Goal: Find specific page/section: Find specific page/section

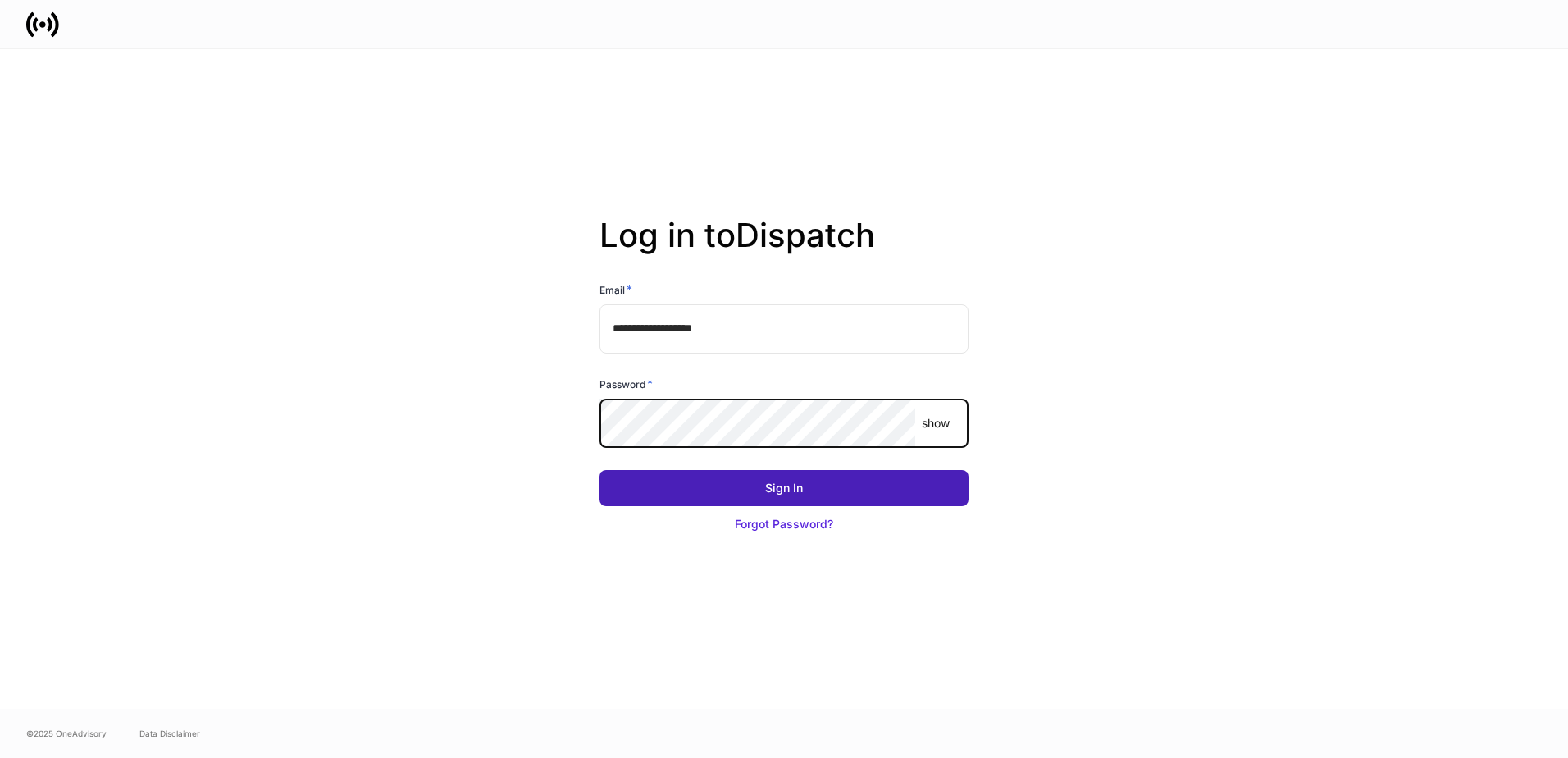
click at [727, 492] on button "Sign In" at bounding box center [784, 488] width 369 height 36
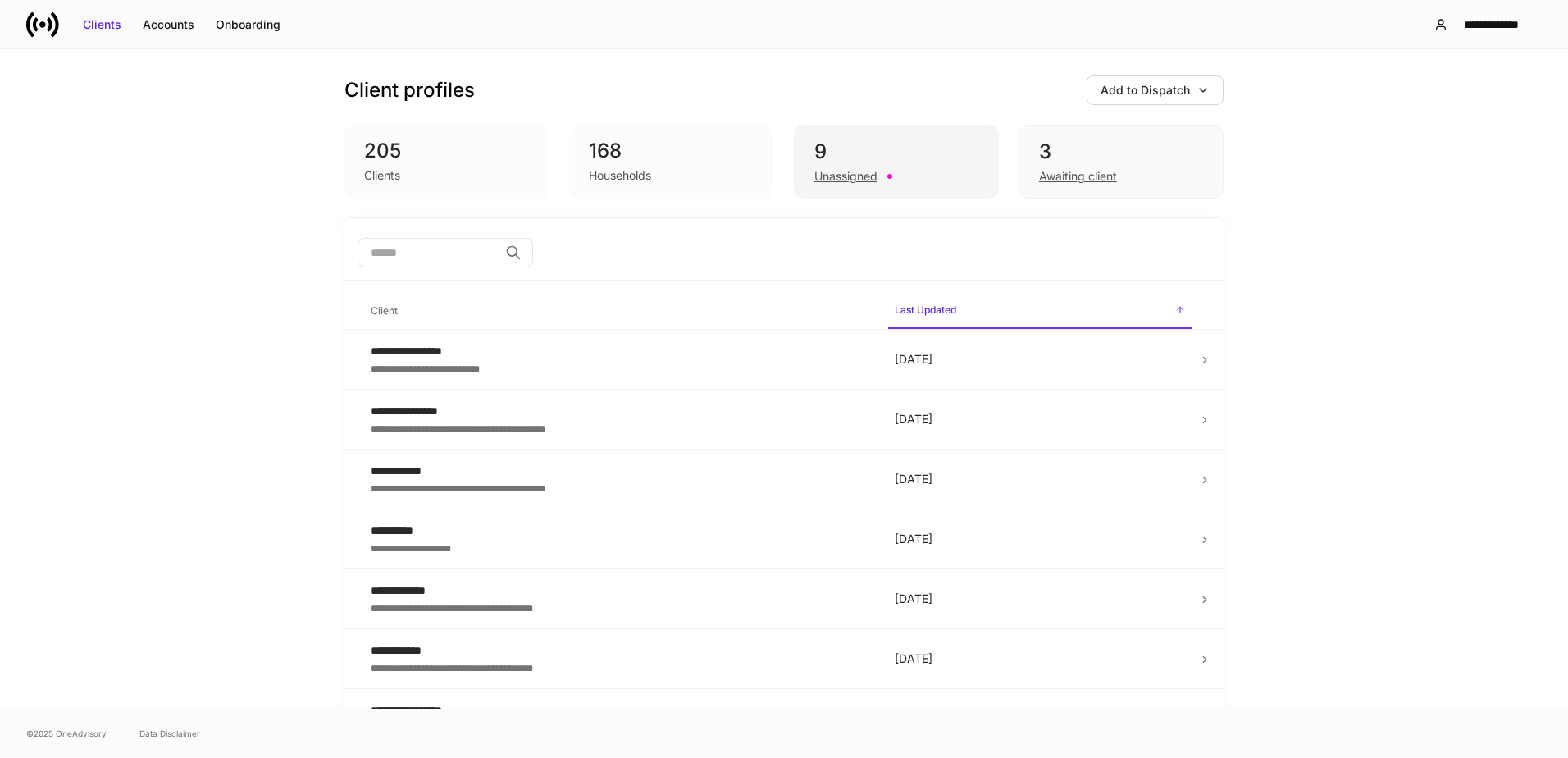
click at [864, 147] on div "9" at bounding box center [897, 151] width 164 height 26
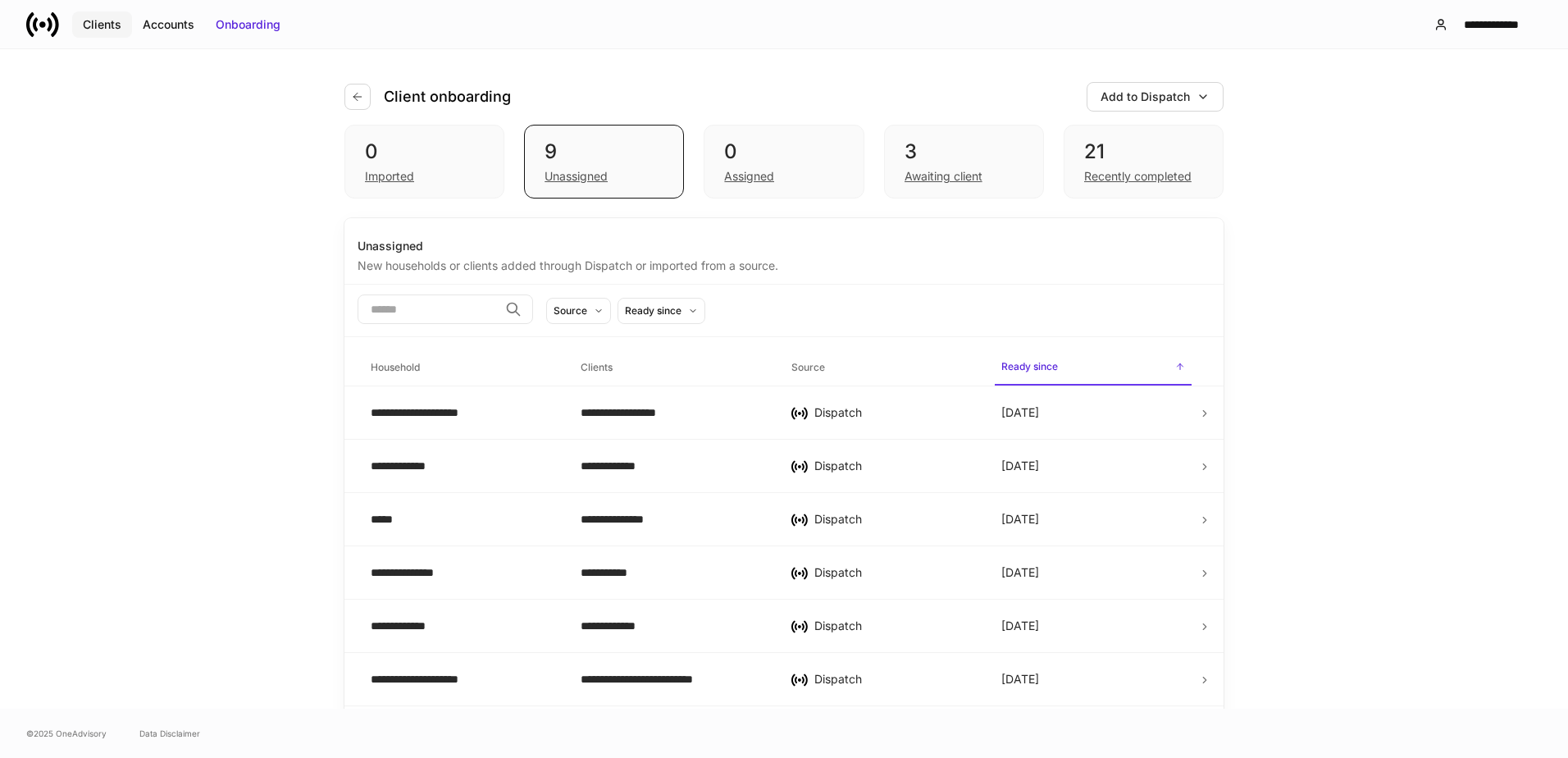
click at [107, 28] on div "Clients" at bounding box center [102, 25] width 38 height 16
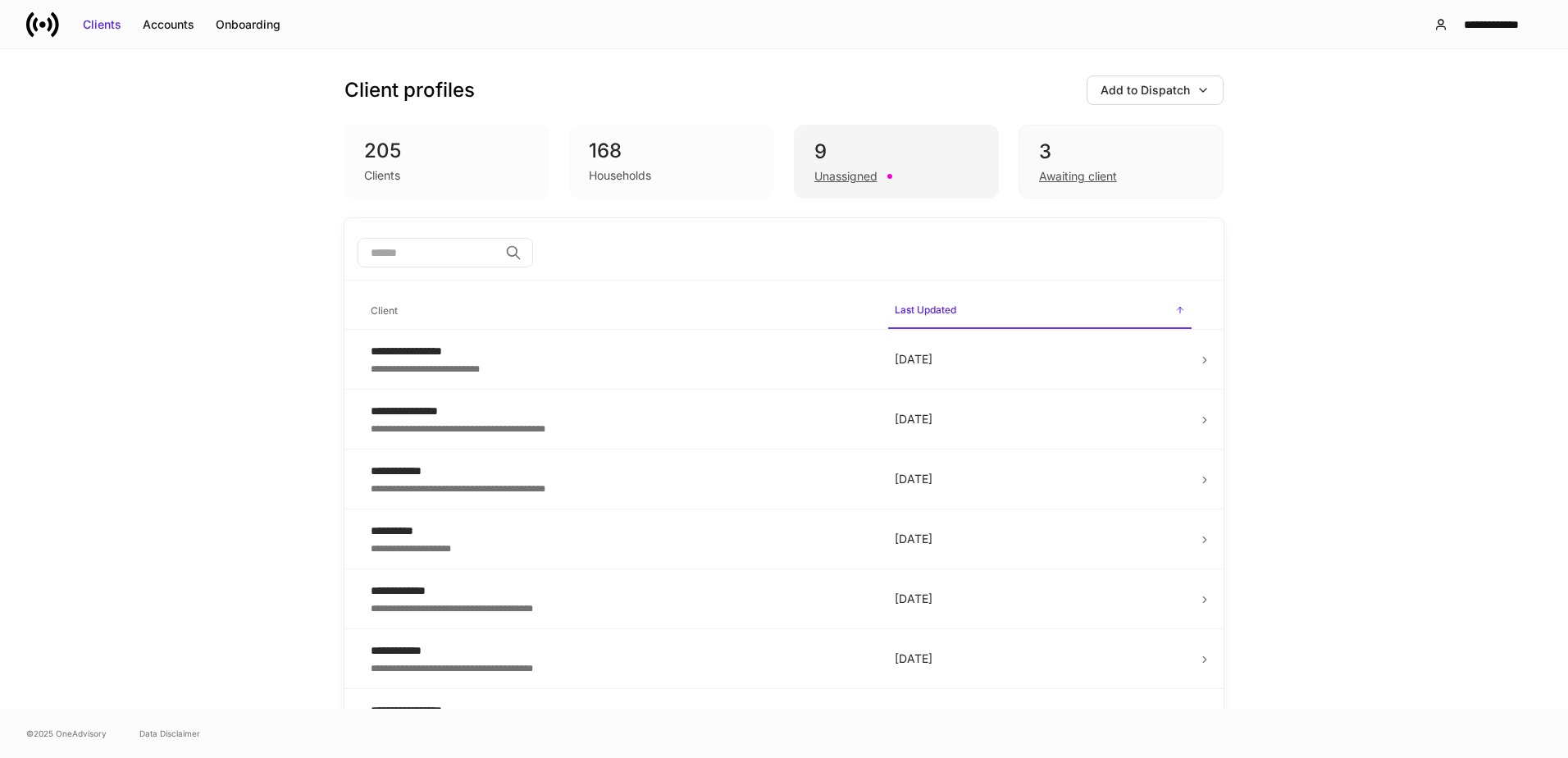
click at [917, 152] on div "9" at bounding box center [897, 151] width 164 height 26
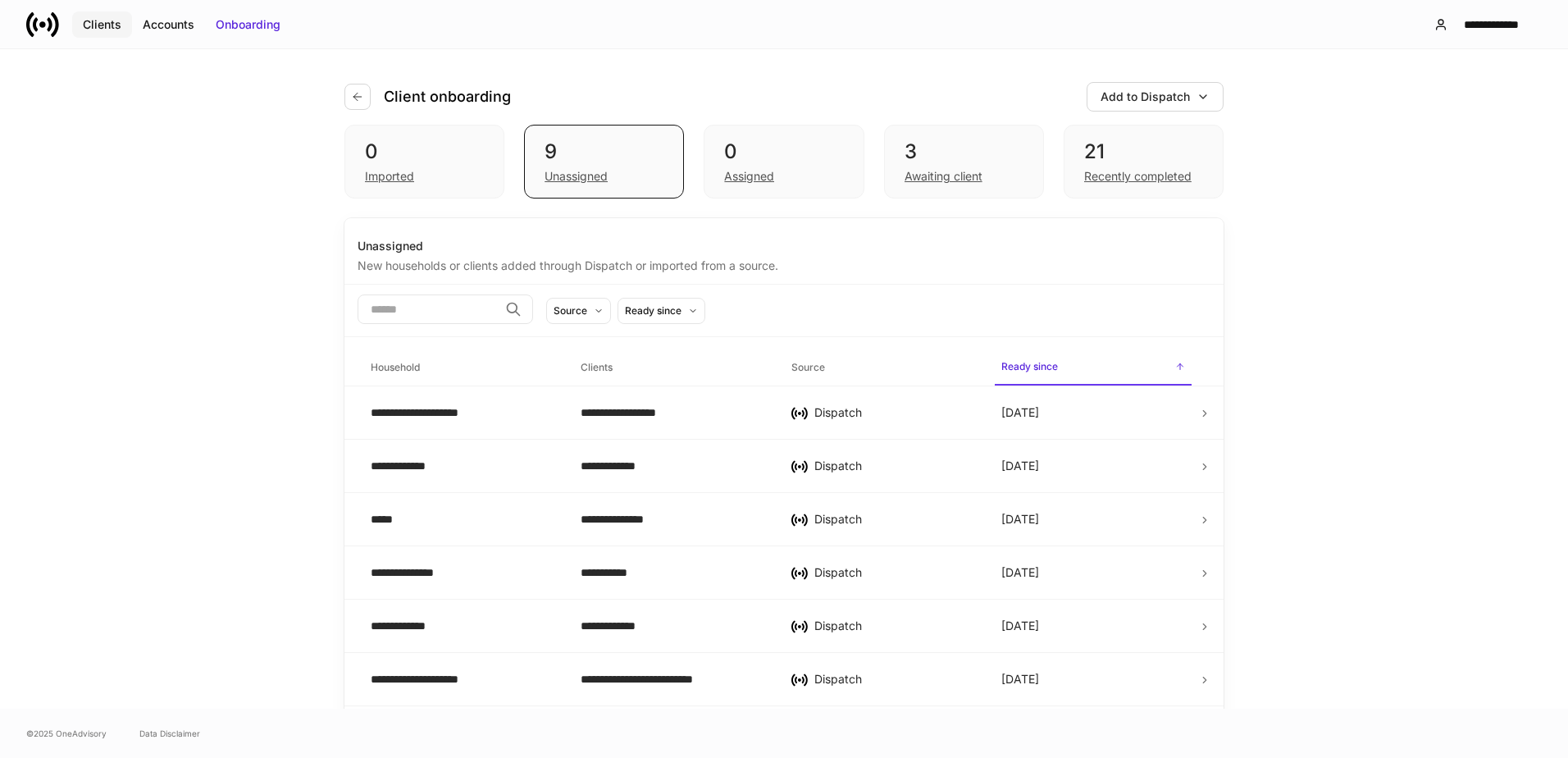
click at [89, 26] on div "Clients" at bounding box center [102, 25] width 38 height 16
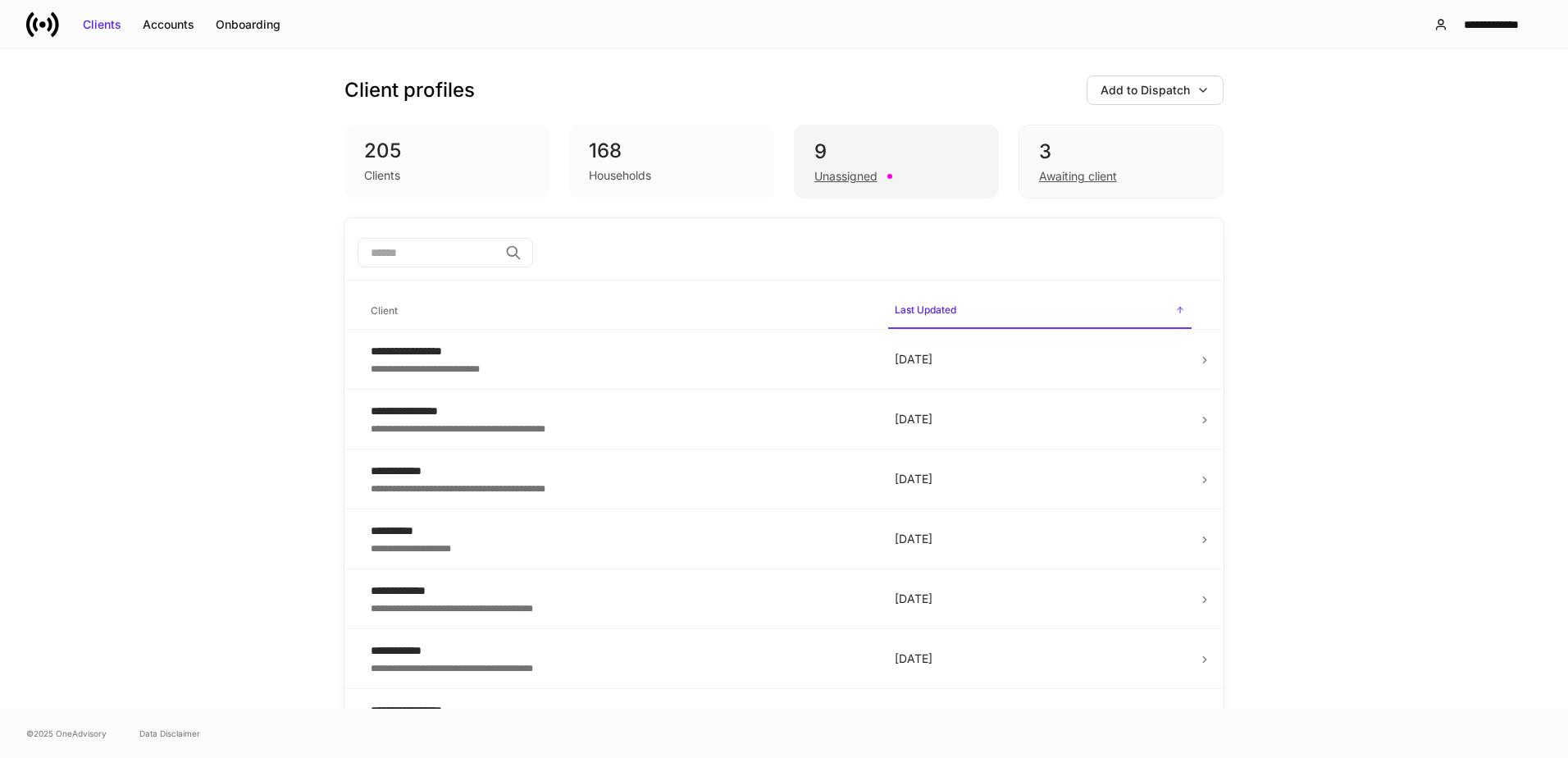
click at [827, 167] on div "Unassigned" at bounding box center [897, 175] width 164 height 20
